Goal: Find specific page/section: Find specific page/section

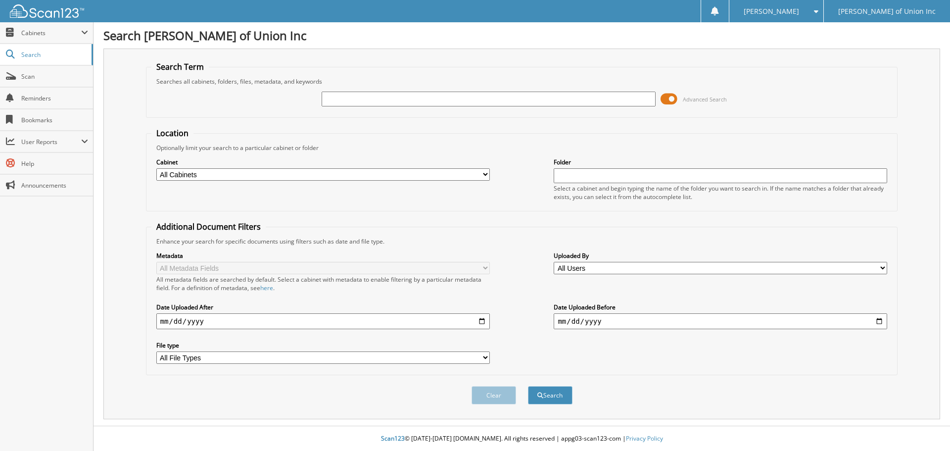
click at [337, 101] on input "text" at bounding box center [487, 98] width 333 height 15
paste input "[US_VEHICLE_IDENTIFICATION_NUMBER]"
type input "[US_VEHICLE_IDENTIFICATION_NUMBER]"
click at [482, 179] on select "All Cabinets ACCOUNTS PAYABLE CAR DEALS CASHIER REPORTS EMPLOYEE HANDBOOK FORMS…" at bounding box center [322, 174] width 333 height 12
select select "1839"
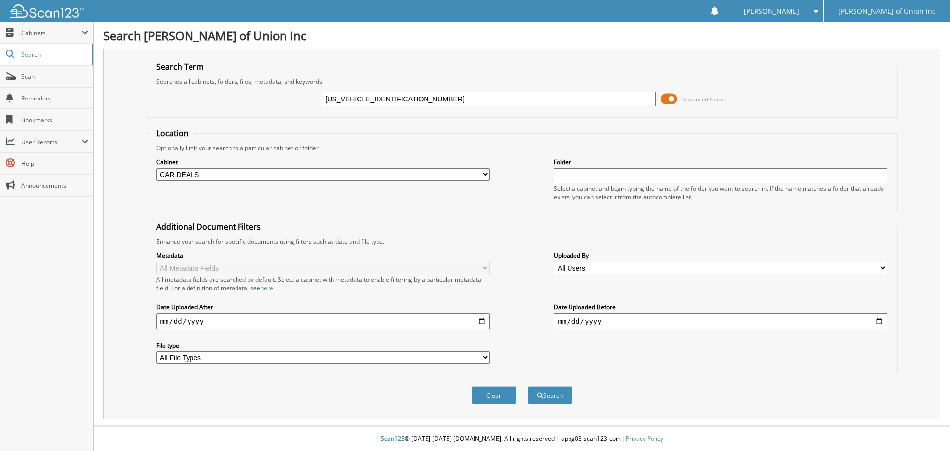
click at [156, 168] on select "All Cabinets ACCOUNTS PAYABLE CAR DEALS CASHIER REPORTS EMPLOYEE HANDBOOK FORMS…" at bounding box center [322, 174] width 333 height 12
click at [546, 392] on button "Search" at bounding box center [550, 395] width 45 height 18
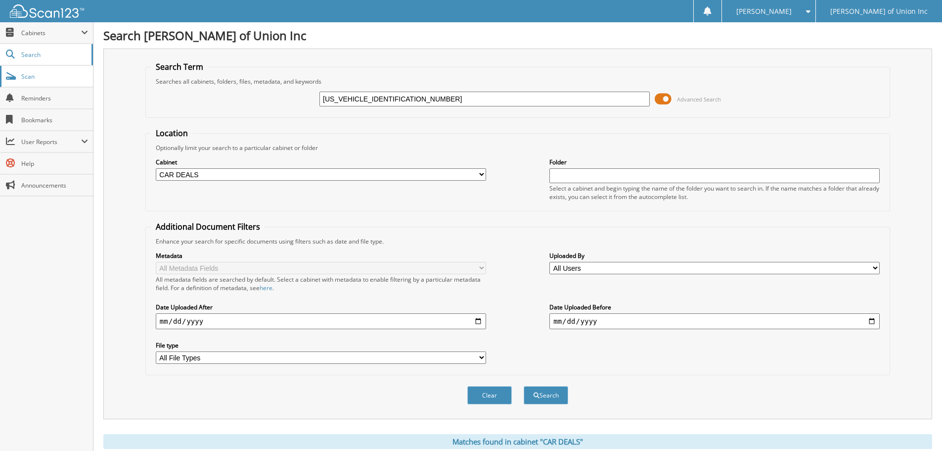
drag, startPoint x: 32, startPoint y: 78, endPoint x: 26, endPoint y: 84, distance: 8.1
click at [32, 78] on span "Scan" at bounding box center [54, 76] width 67 height 8
